Goal: Task Accomplishment & Management: Complete application form

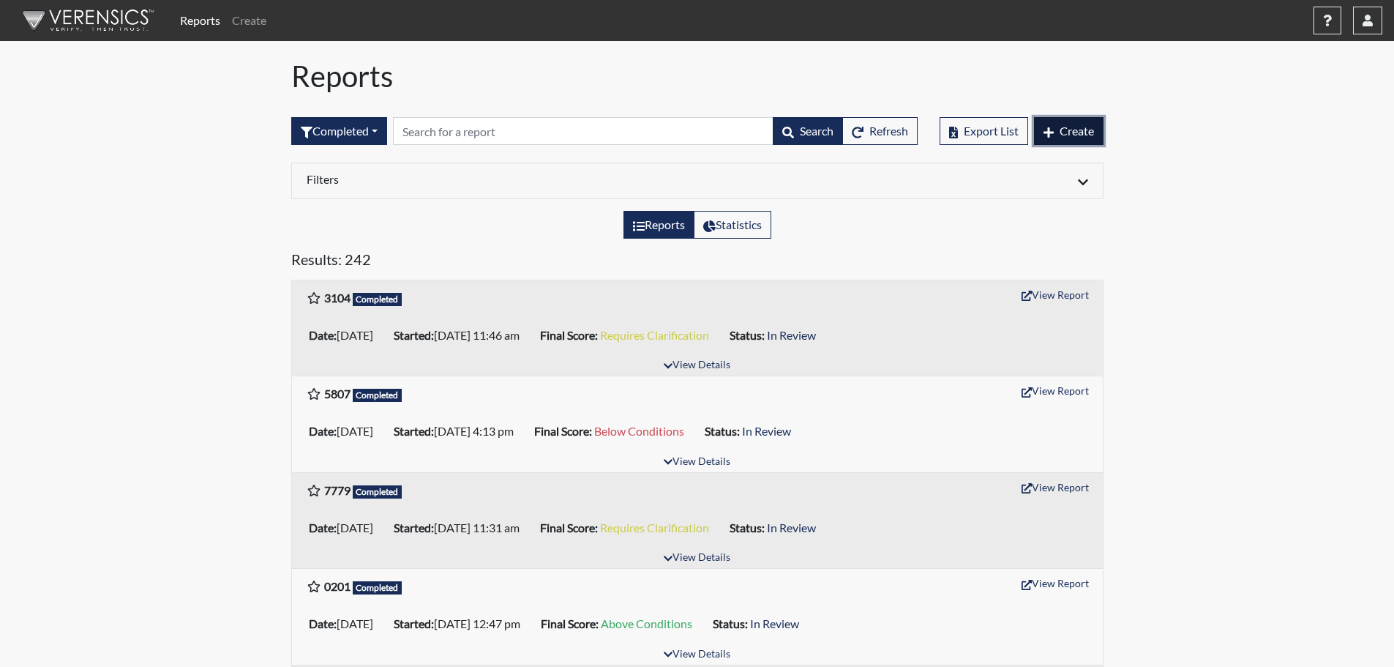
click at [1046, 124] on button "Create" at bounding box center [1069, 131] width 70 height 28
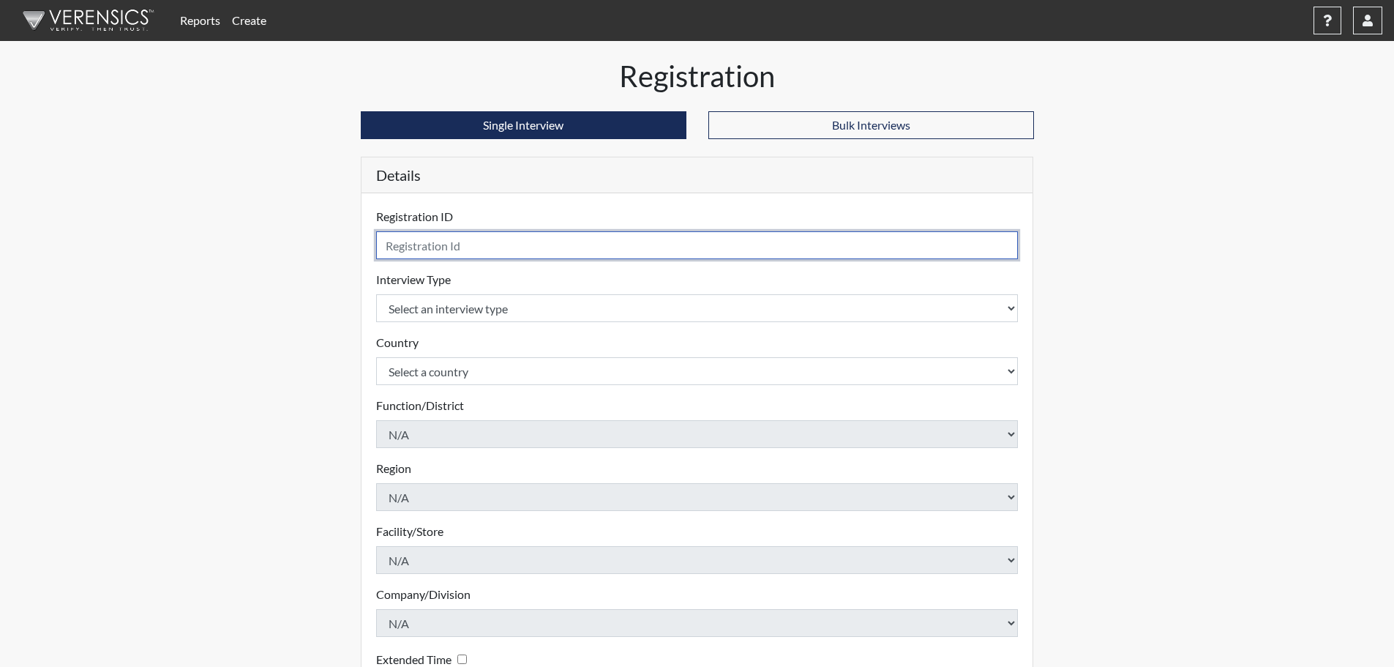
click at [433, 251] on input "text" at bounding box center [697, 245] width 643 height 28
type input "4226"
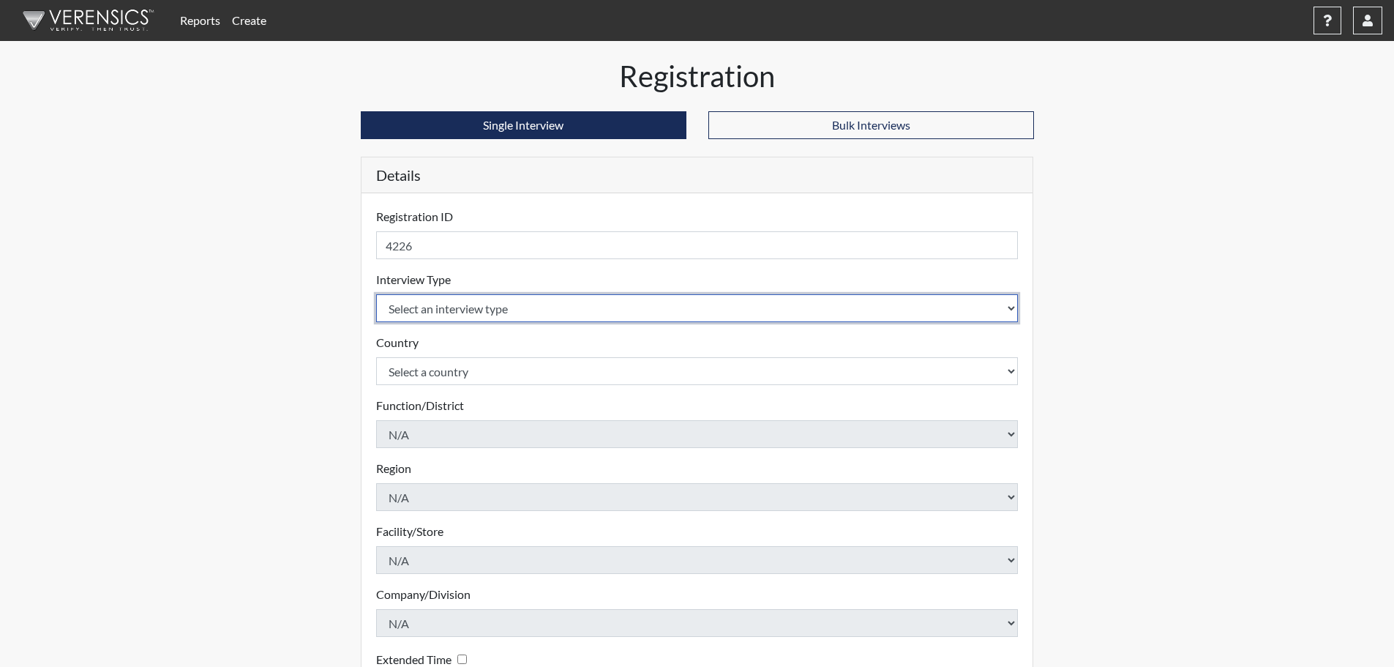
click at [435, 312] on select "Select an interview type Pre-Employment" at bounding box center [697, 308] width 643 height 28
select select "c2470aee-a530-11ea-a930-026c882af335"
click at [376, 294] on select "Select an interview type Pre-Employment" at bounding box center [697, 308] width 643 height 28
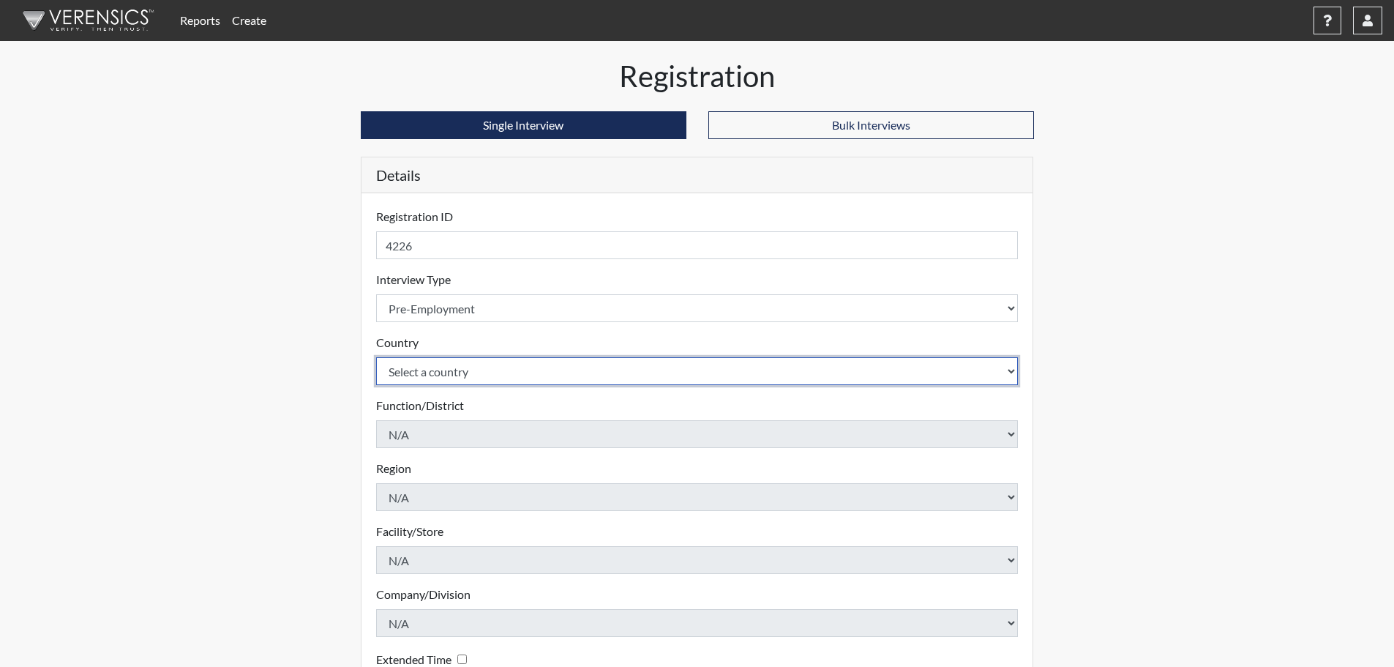
click at [445, 373] on select "Select a country [GEOGRAPHIC_DATA] [GEOGRAPHIC_DATA]" at bounding box center [697, 371] width 643 height 28
select select "united-states-of-[GEOGRAPHIC_DATA]"
click at [376, 357] on select "Select a country [GEOGRAPHIC_DATA] [GEOGRAPHIC_DATA]" at bounding box center [697, 371] width 643 height 28
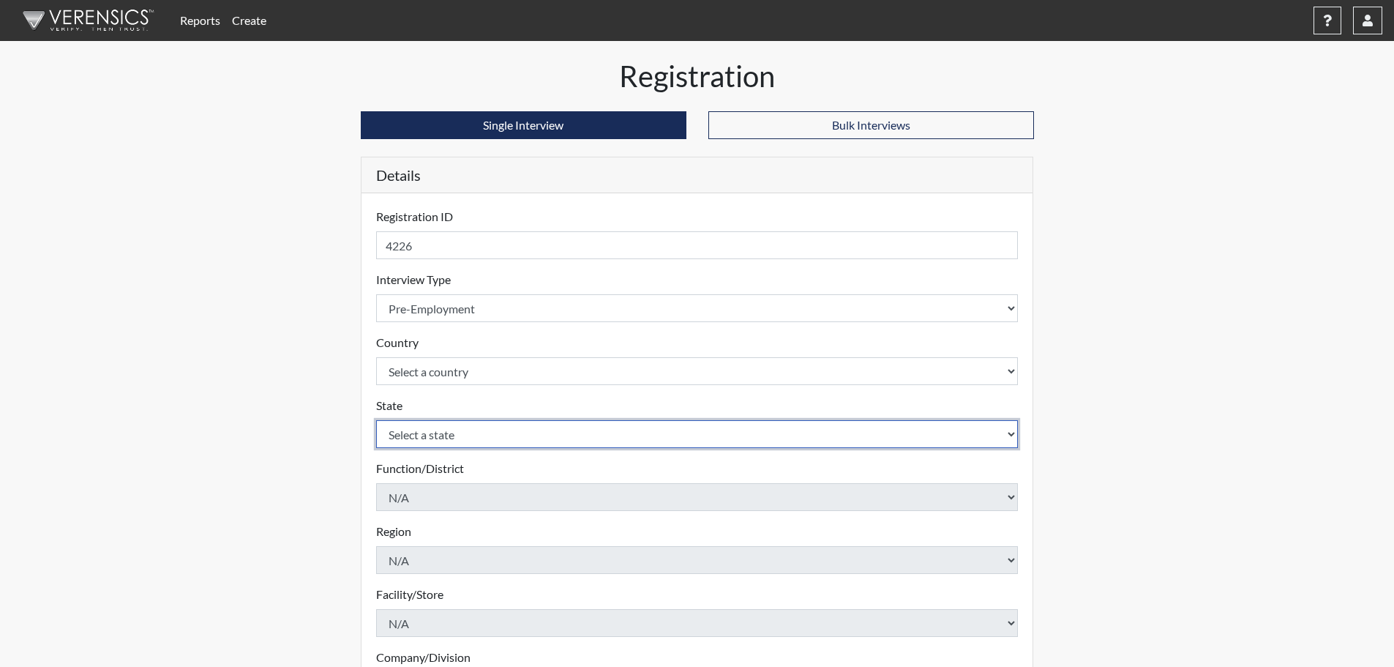
click at [443, 428] on select "Select a state [US_STATE] [US_STATE] [US_STATE] [US_STATE] [US_STATE] [US_STATE…" at bounding box center [697, 434] width 643 height 28
select select "CT"
click at [376, 420] on select "Select a state [US_STATE] [US_STATE] [US_STATE] [US_STATE] [US_STATE] [US_STATE…" at bounding box center [697, 434] width 643 height 28
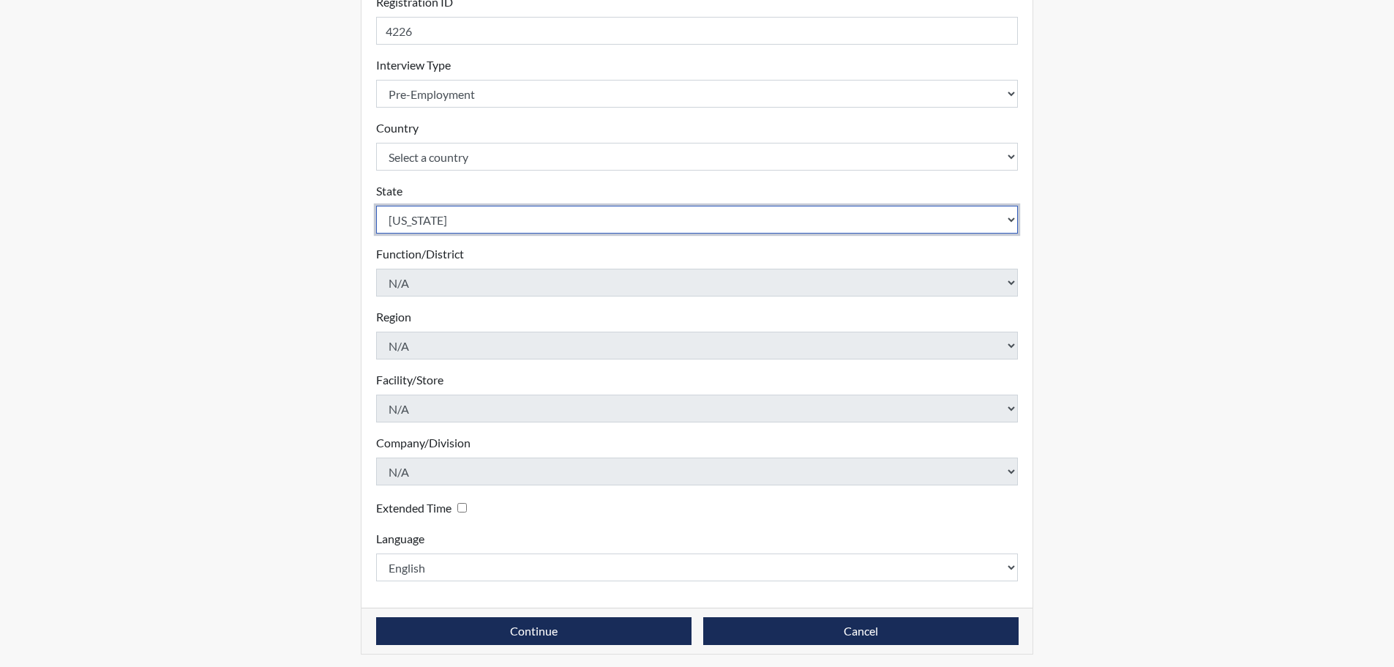
scroll to position [220, 0]
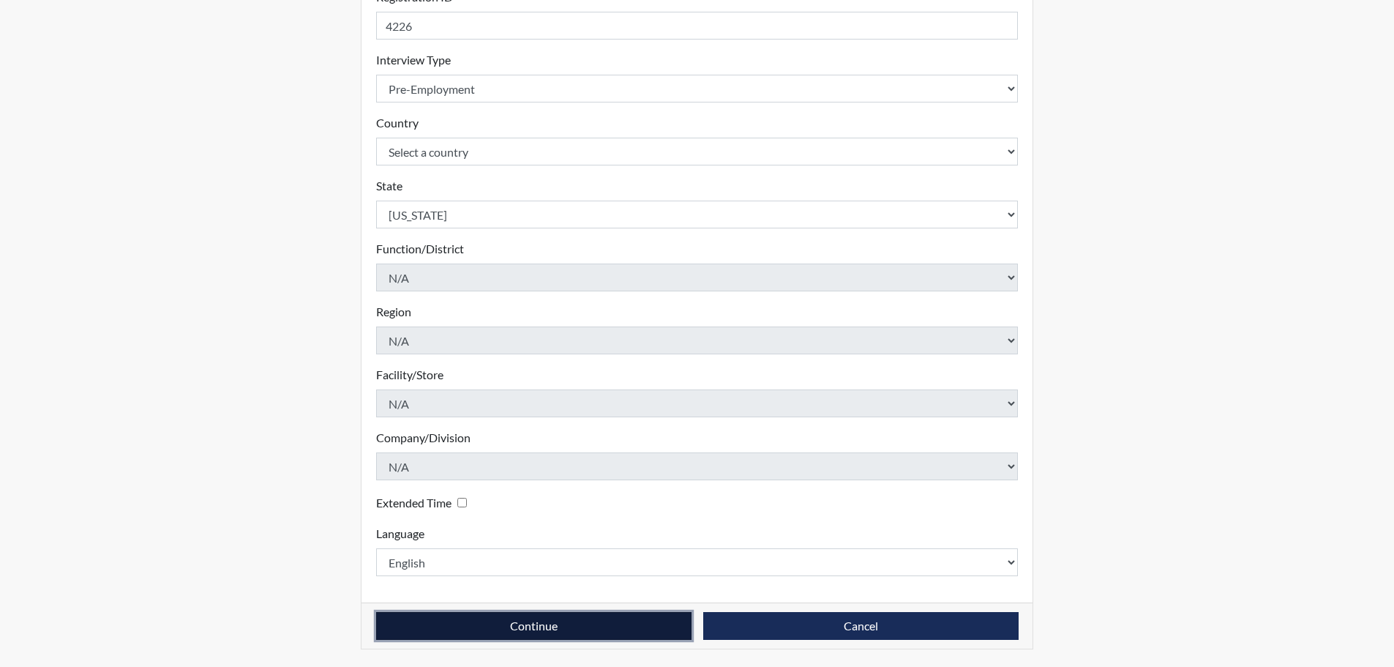
click at [493, 626] on button "Continue" at bounding box center [533, 626] width 315 height 28
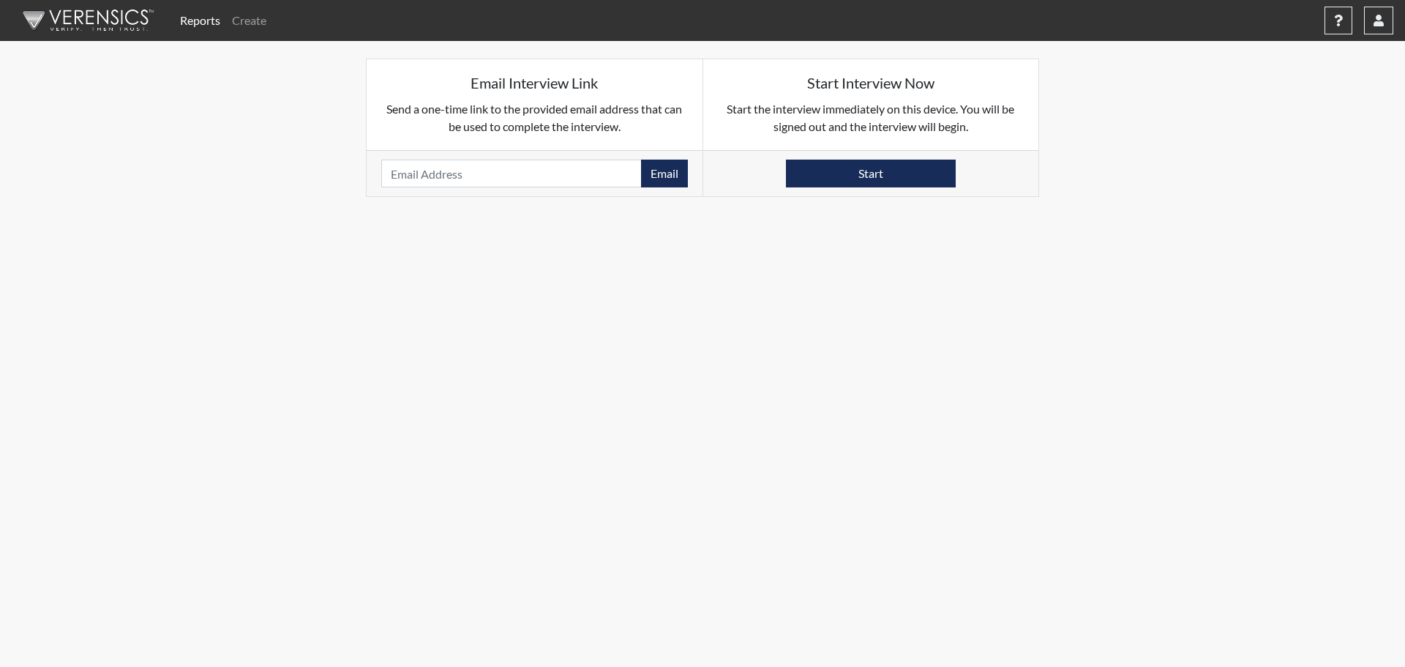
drag, startPoint x: 483, startPoint y: 191, endPoint x: 482, endPoint y: 174, distance: 16.9
click at [483, 190] on div "Email Please provide an email address." at bounding box center [535, 173] width 336 height 46
click at [482, 174] on input "email" at bounding box center [511, 174] width 261 height 28
click at [462, 167] on input "email" at bounding box center [511, 174] width 261 height 28
paste input "[EMAIL_ADDRESS][DOMAIN_NAME]"
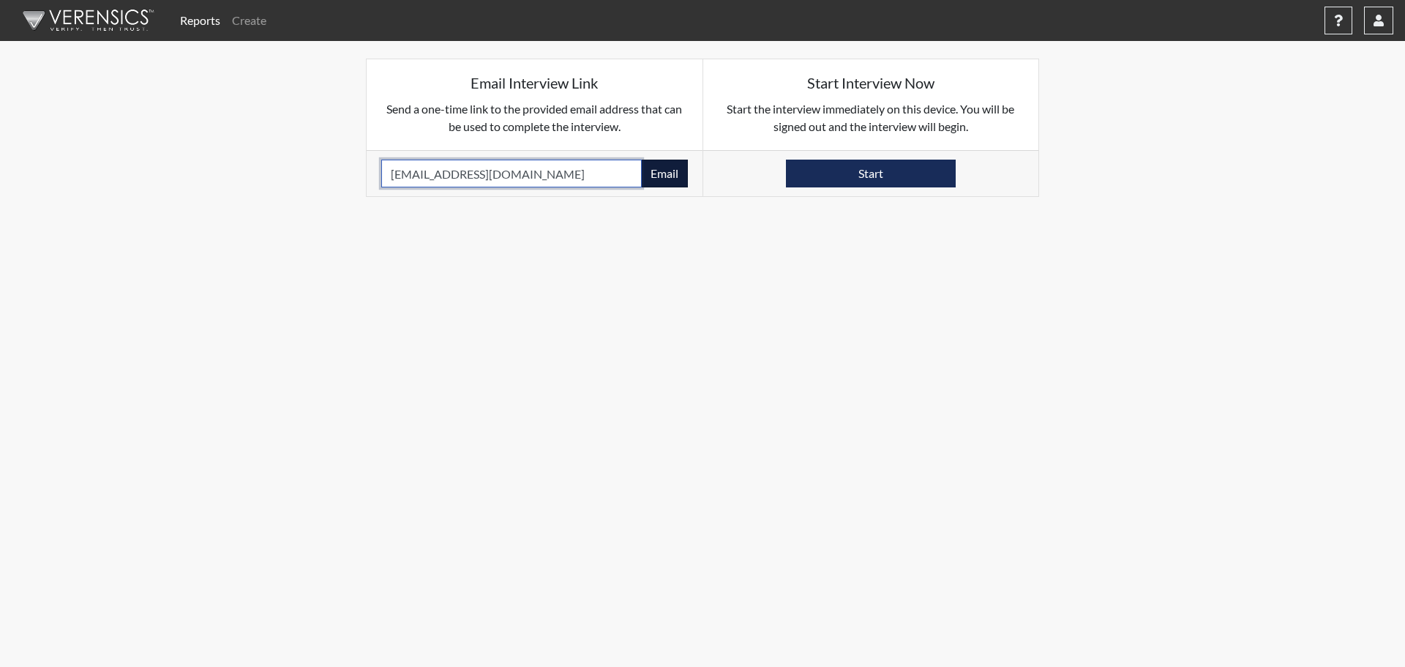
type input "[EMAIL_ADDRESS][DOMAIN_NAME]"
click at [665, 168] on button "Email" at bounding box center [664, 174] width 47 height 28
